Goal: Task Accomplishment & Management: Manage account settings

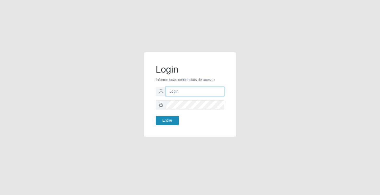
type input "[EMAIL_ADDRESS][DOMAIN_NAME]"
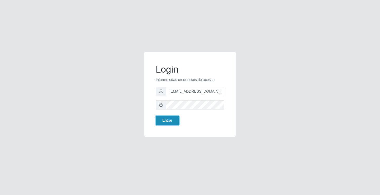
click at [164, 118] on button "Entrar" at bounding box center [167, 120] width 23 height 9
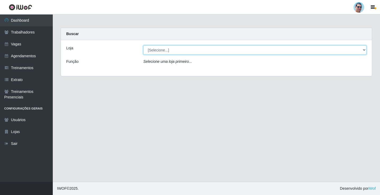
click at [159, 54] on select "[Selecione...] Mercadinho Extrabom" at bounding box center [254, 49] width 223 height 9
select select "175"
click at [143, 45] on select "[Selecione...] Mercadinho Extrabom" at bounding box center [254, 49] width 223 height 9
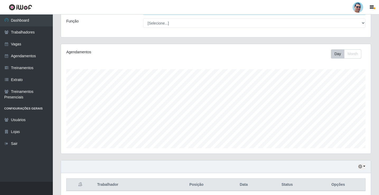
scroll to position [61, 0]
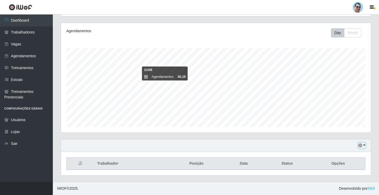
click at [362, 147] on icon "button" at bounding box center [360, 146] width 4 height 4
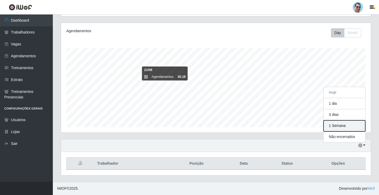
click at [353, 127] on button "1 Semana" at bounding box center [344, 125] width 42 height 11
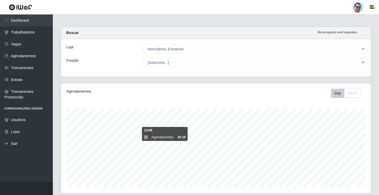
scroll to position [0, 0]
